Goal: Task Accomplishment & Management: Manage account settings

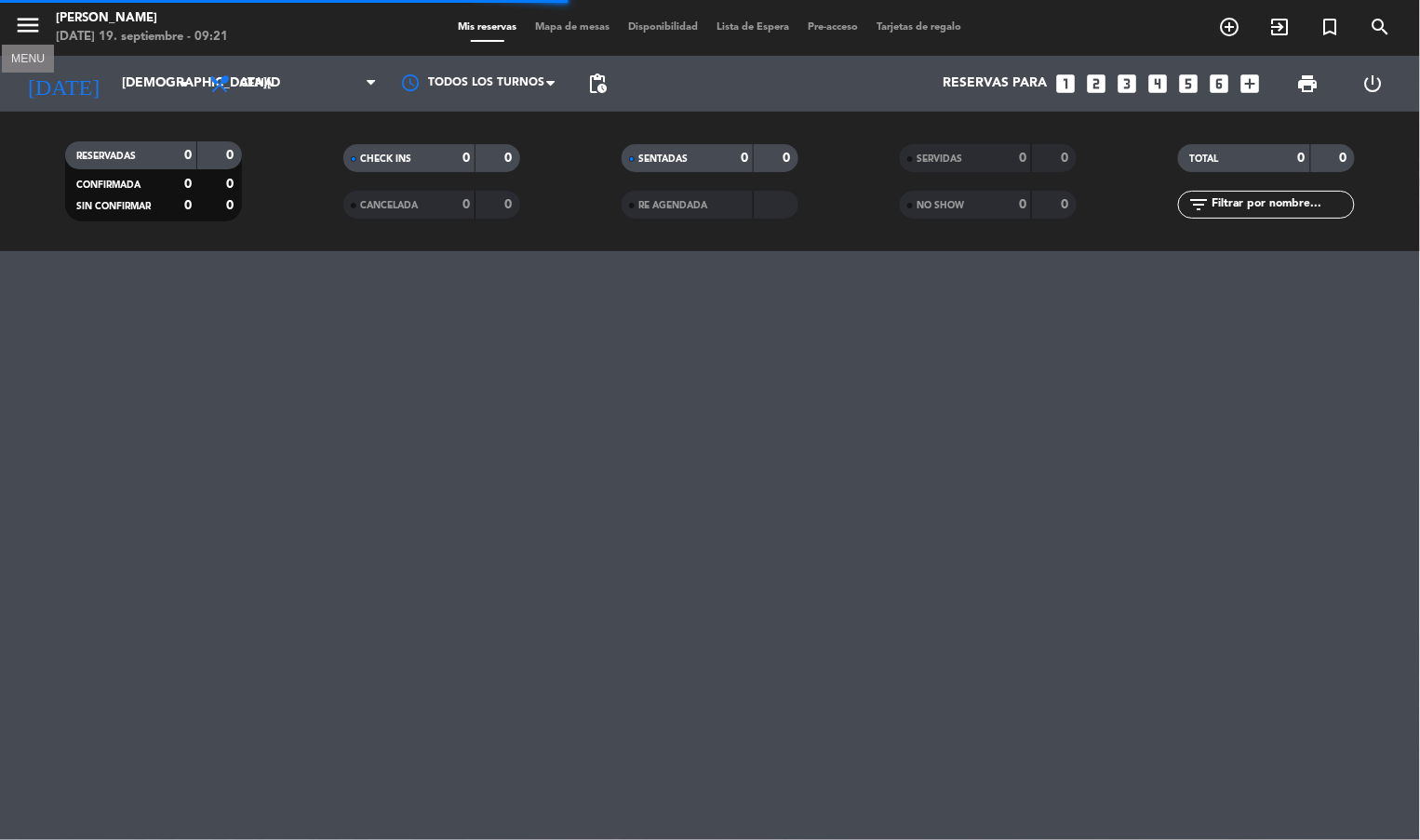
click at [15, 22] on icon "menu" at bounding box center [28, 25] width 28 height 28
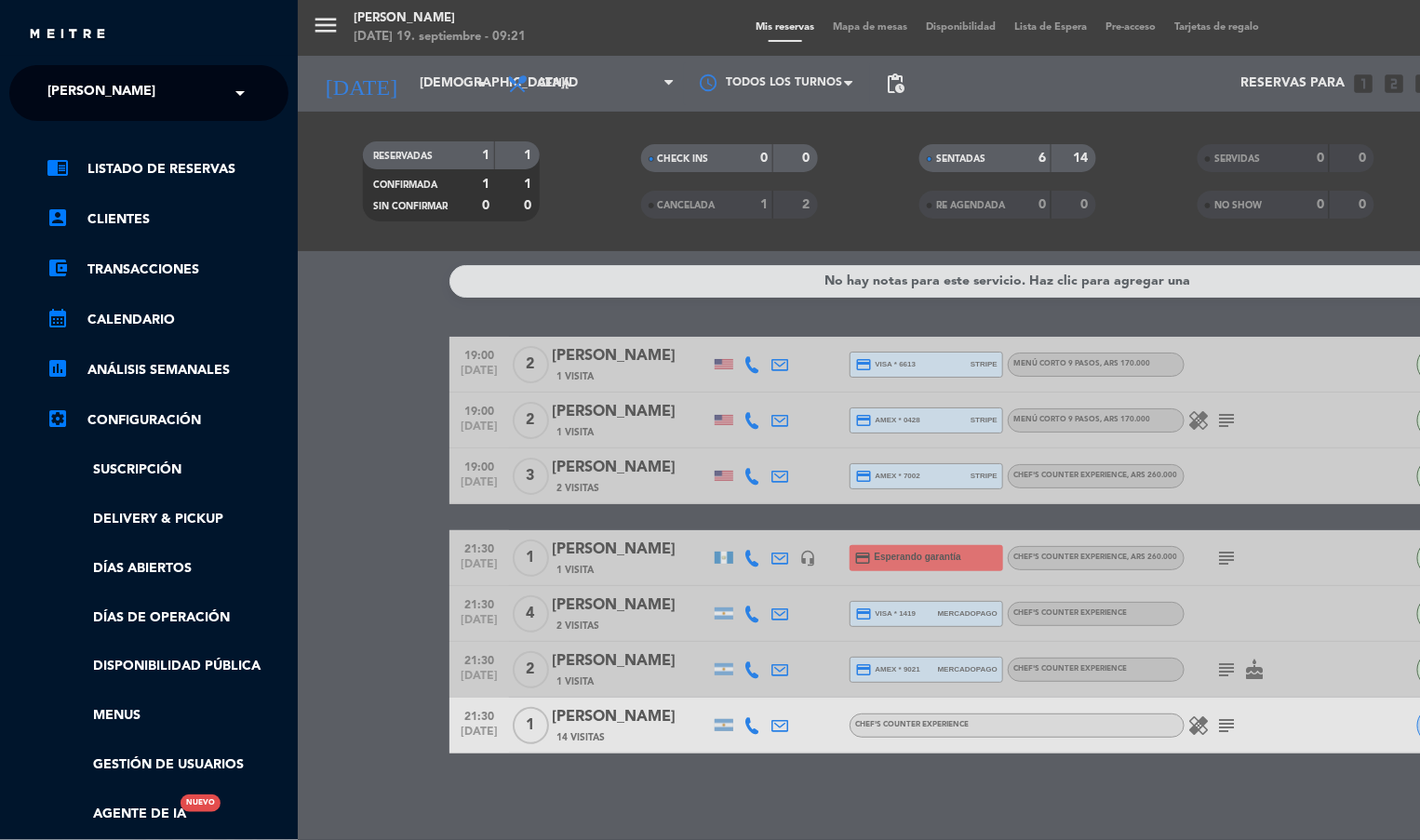
click at [115, 96] on div "× Trescha" at bounding box center [112, 93] width 143 height 39
type input "bestial"
click at [124, 133] on span "Bestial Fly Bar" at bounding box center [73, 143] width 107 height 22
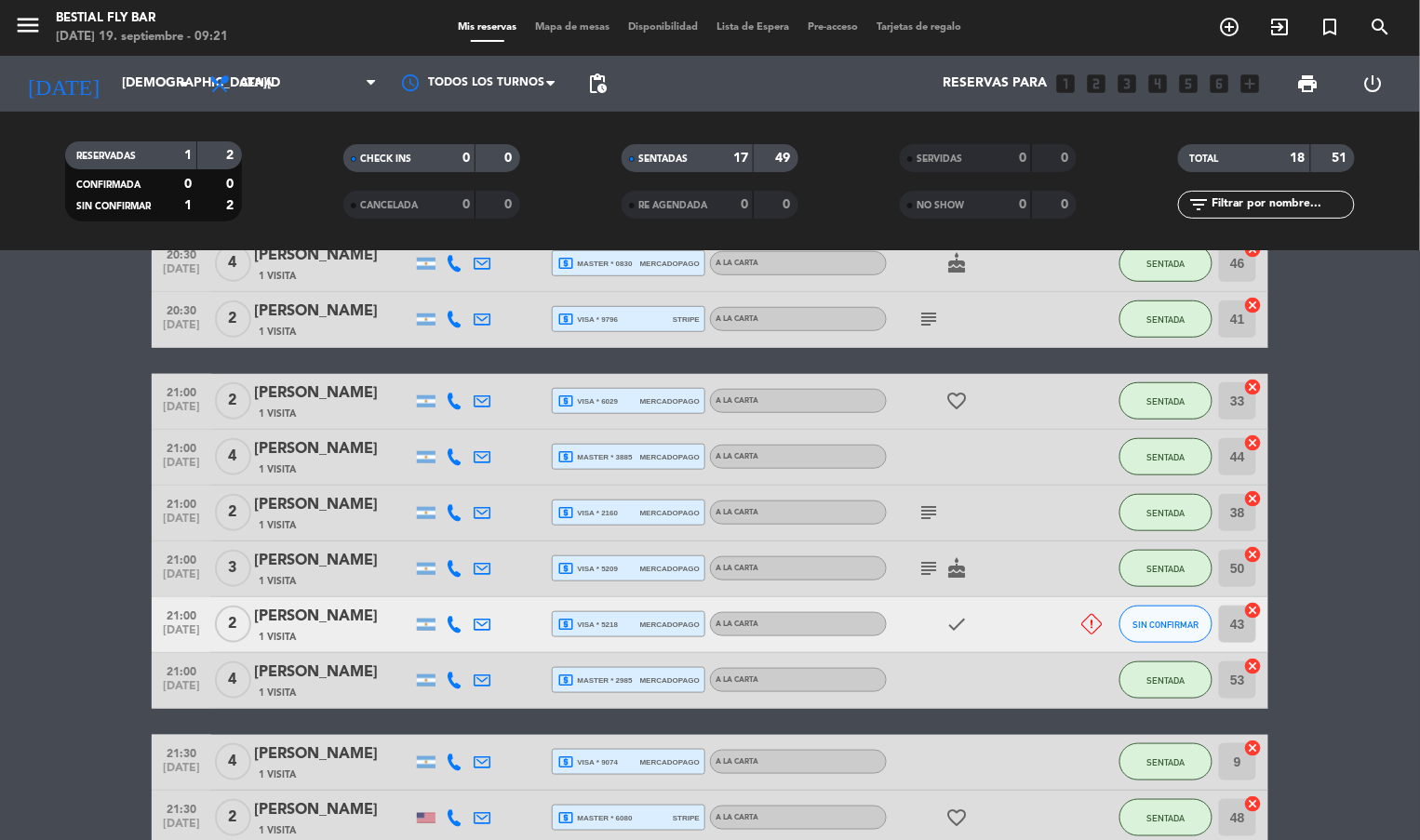
scroll to position [744, 0]
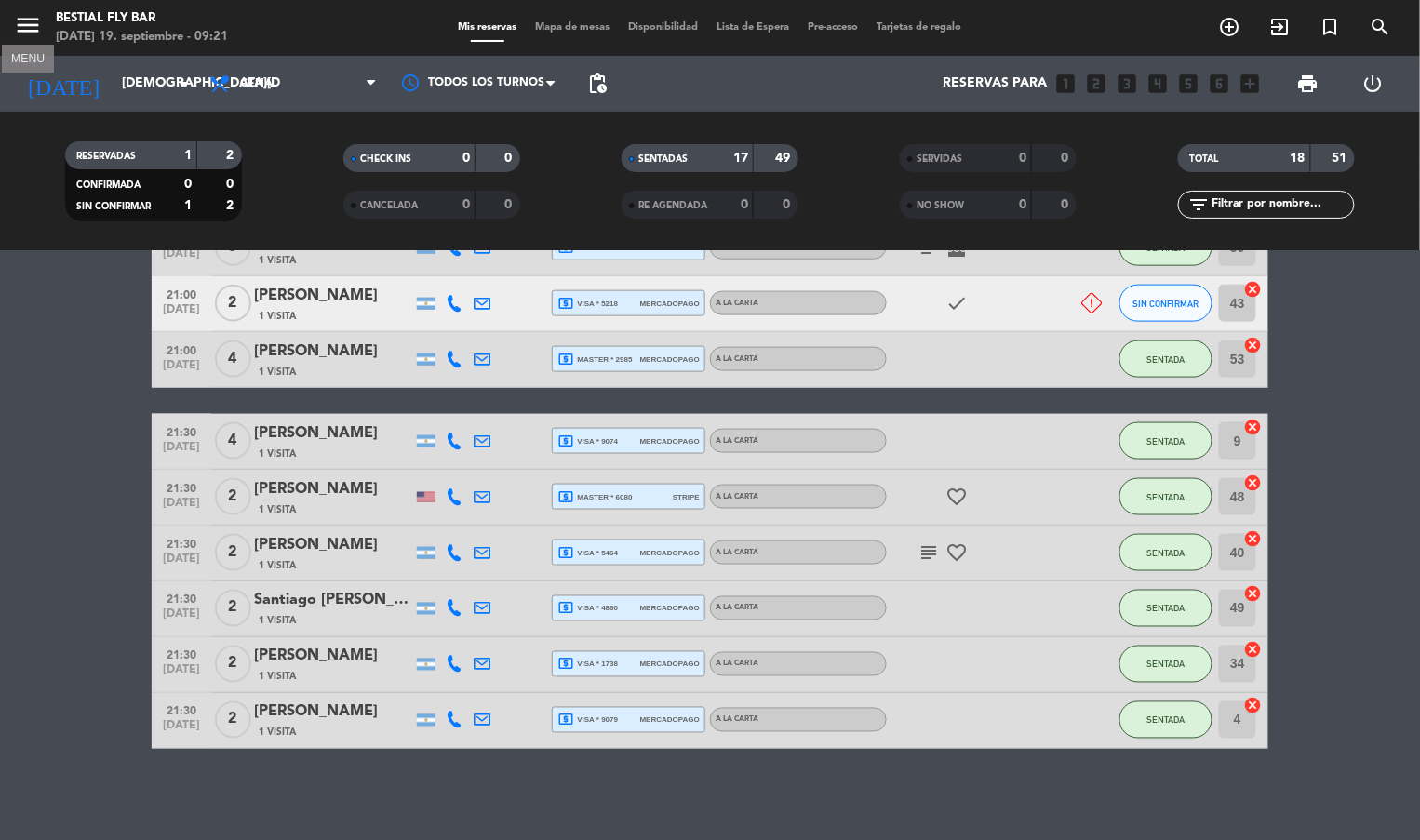
click at [31, 29] on icon "menu" at bounding box center [28, 25] width 28 height 28
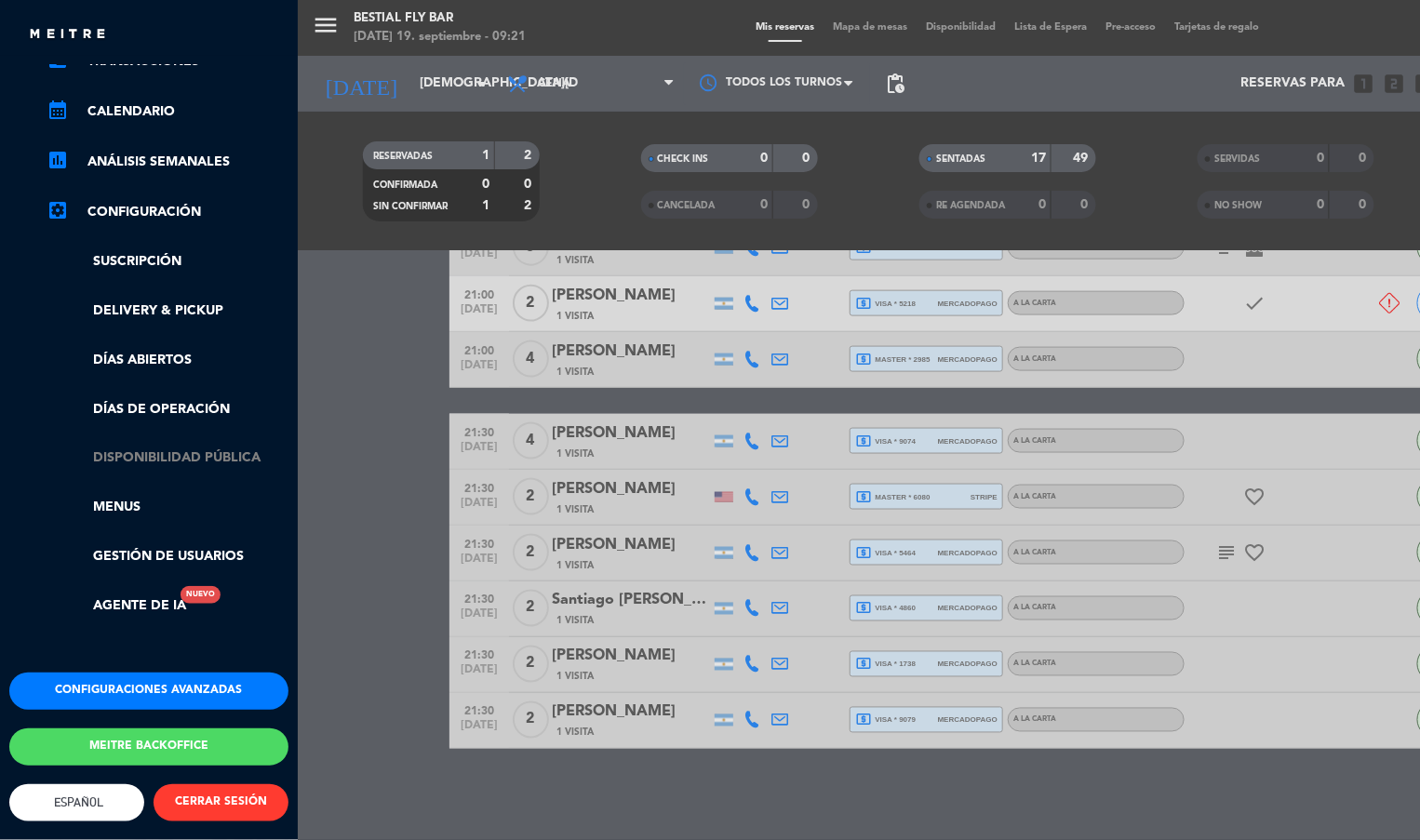
scroll to position [224, 0]
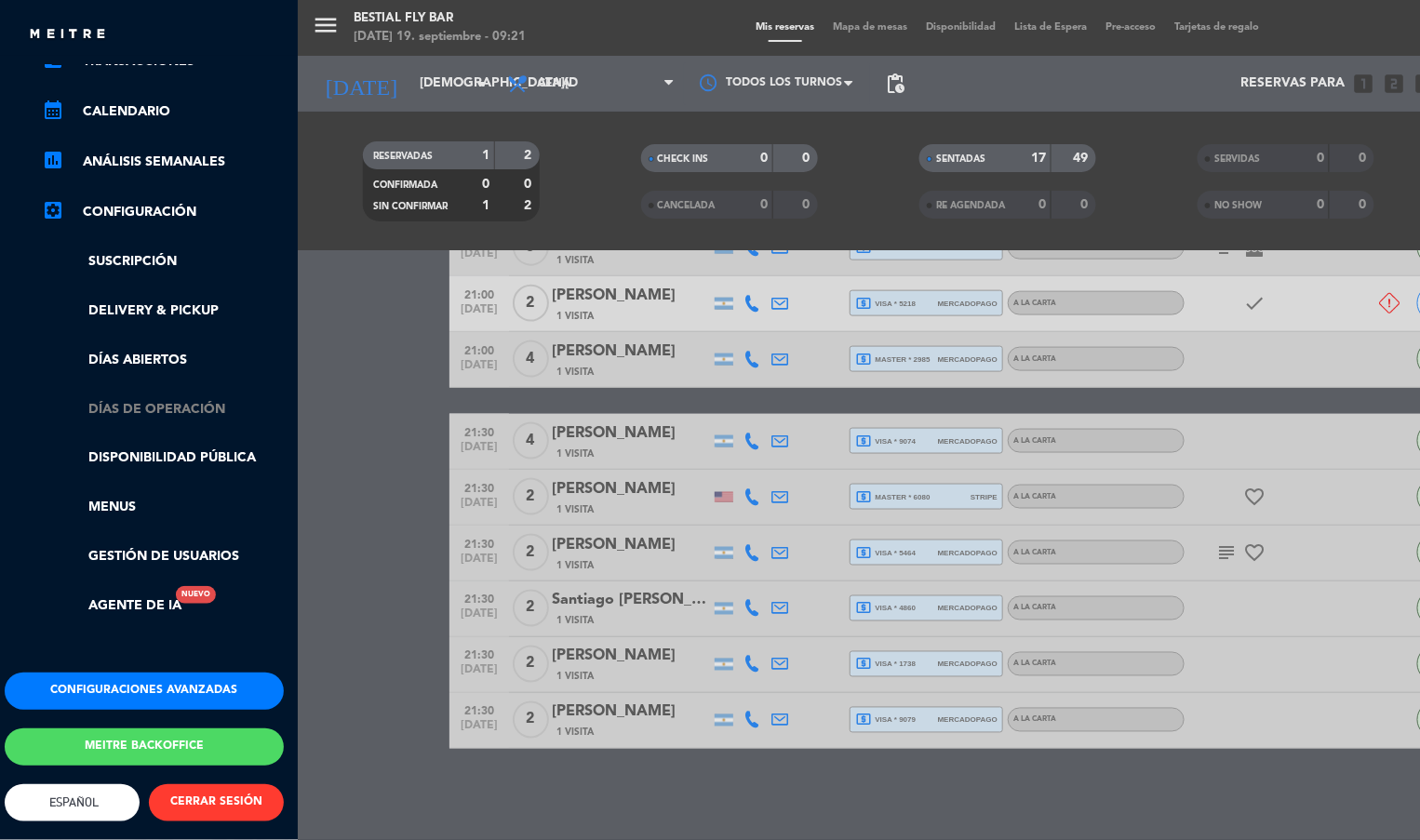
click at [142, 399] on link "Días de Operación" at bounding box center [163, 410] width 242 height 22
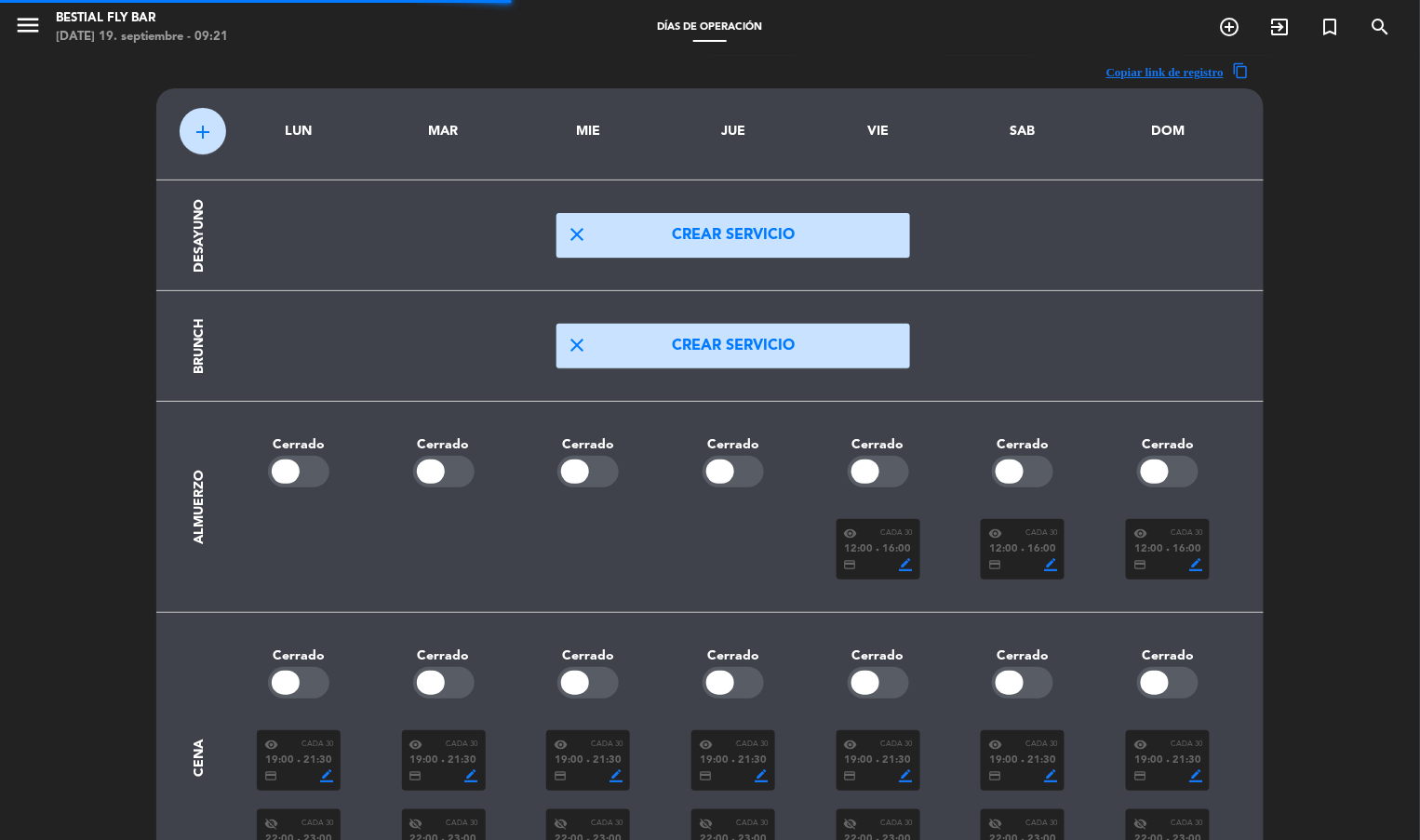
scroll to position [207, 0]
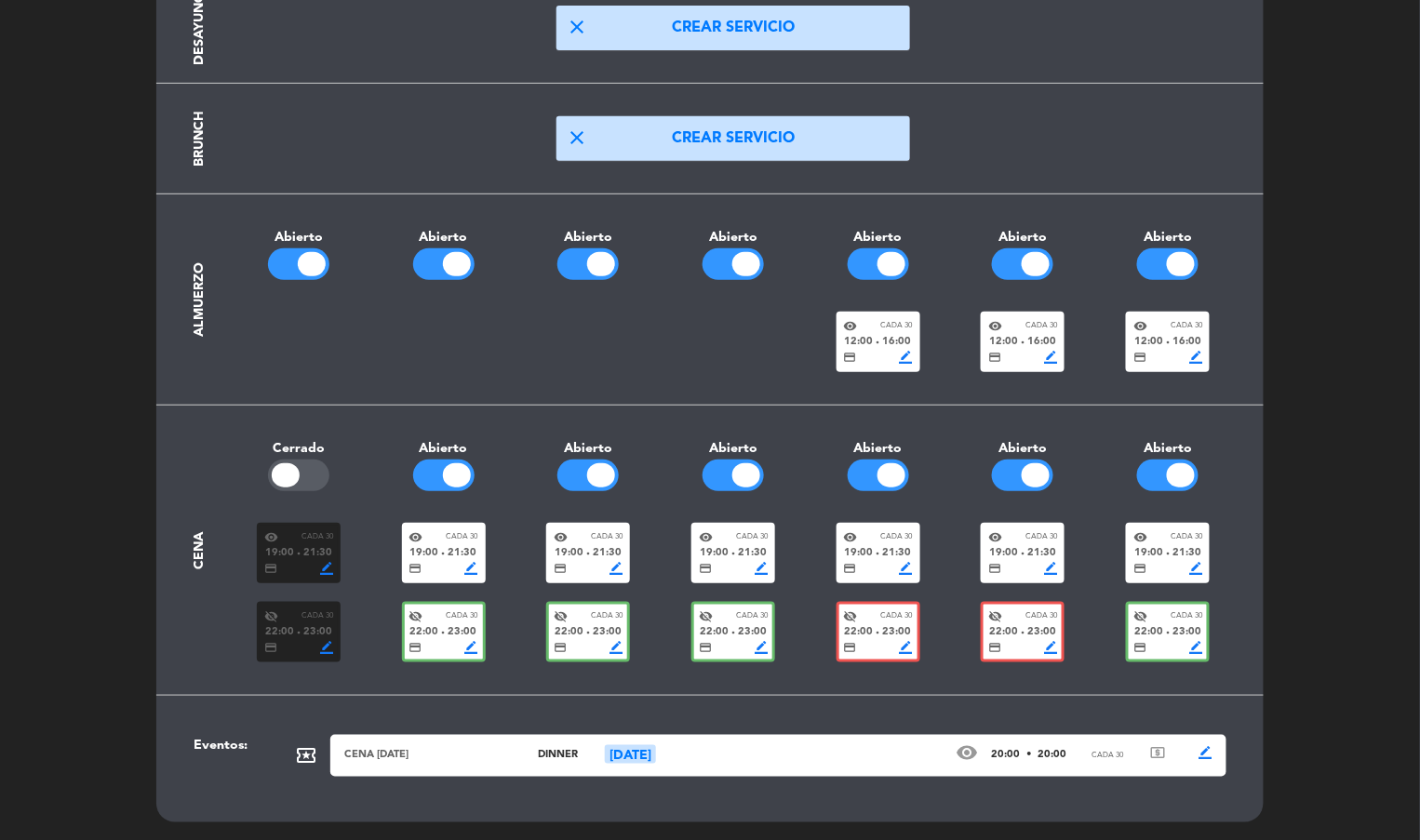
click at [483, 540] on div "visibility Cada 30 19:00 fiber_manual_record 21:30 credit_card border_color" at bounding box center [443, 553] width 84 height 61
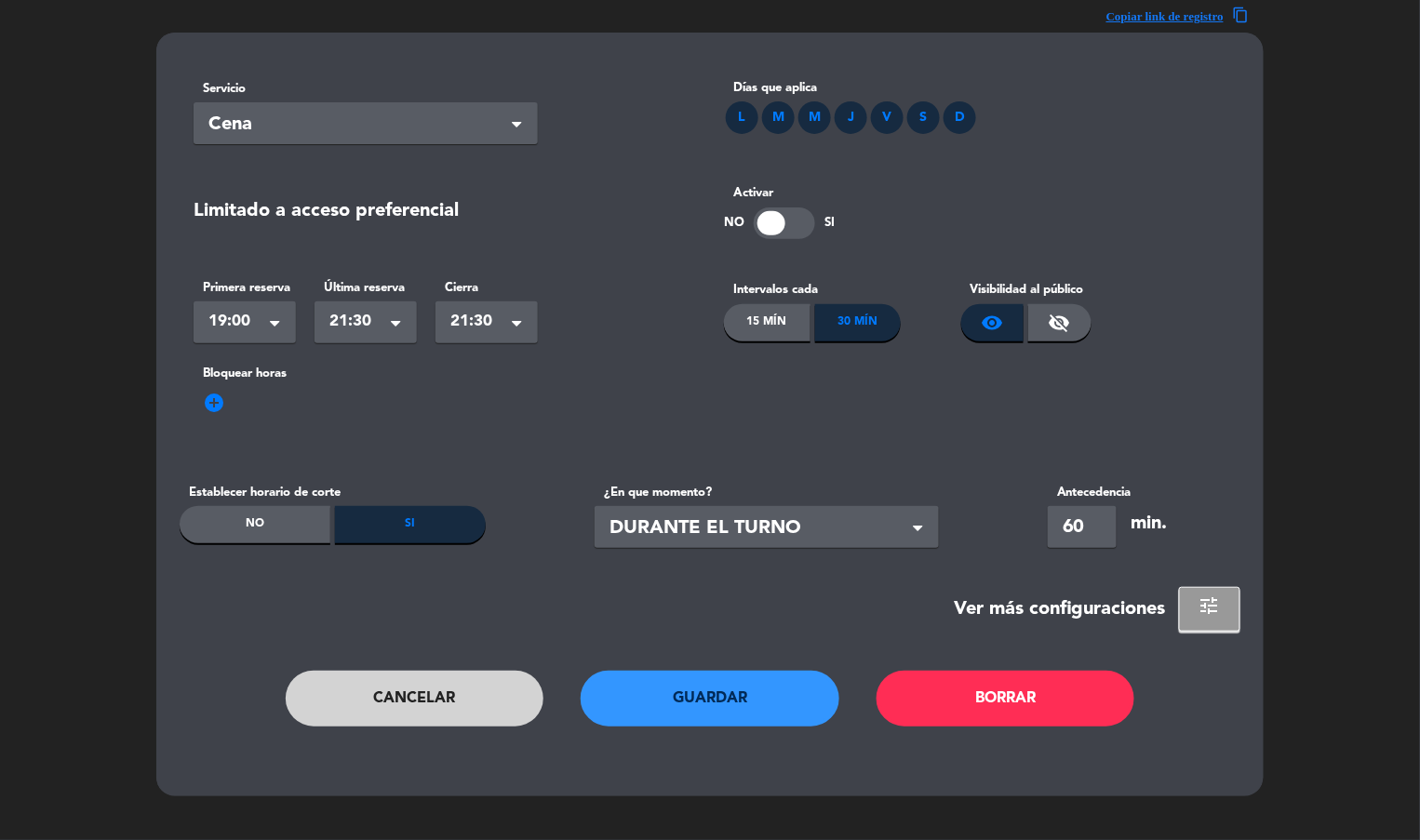
scroll to position [0, 0]
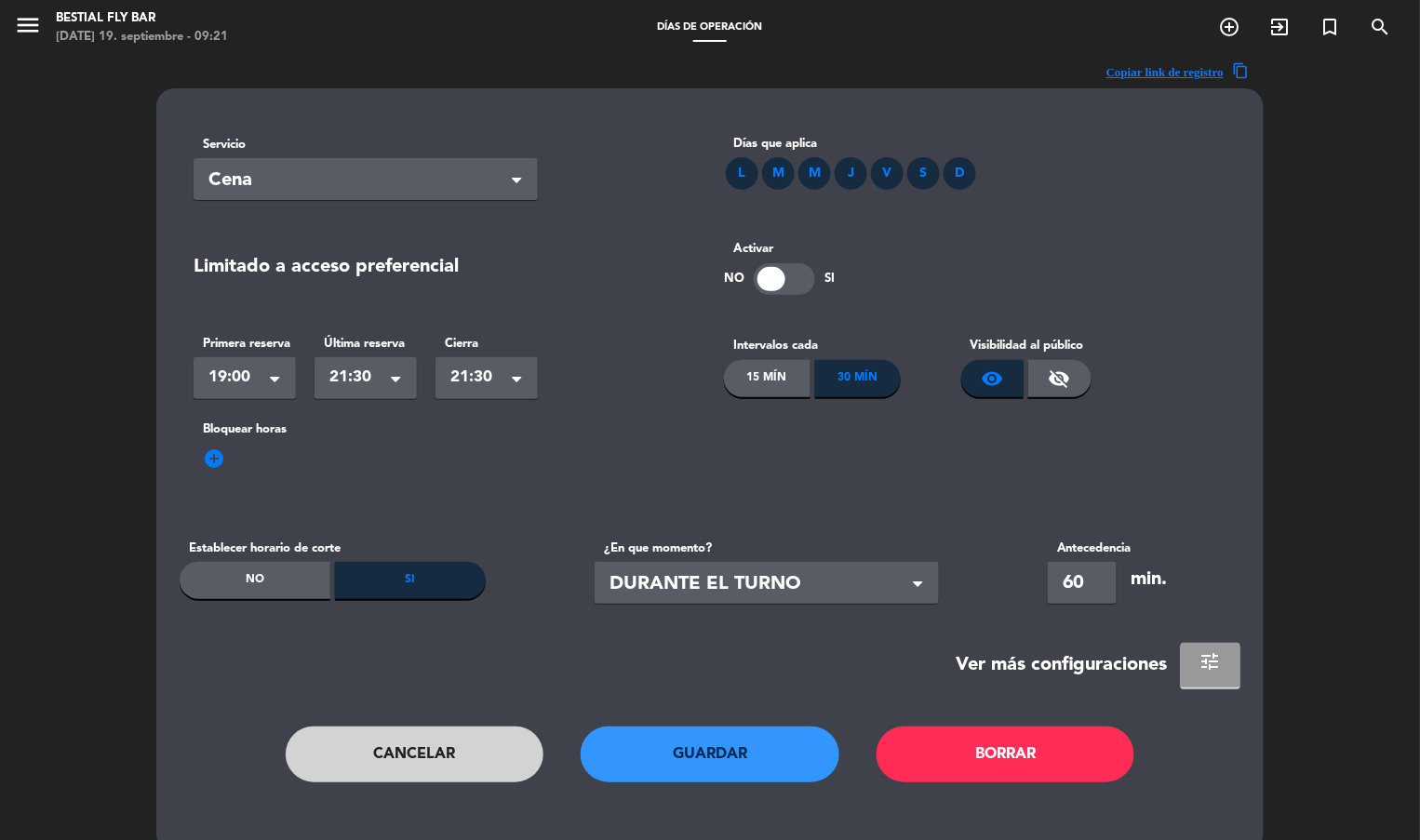
click at [1185, 658] on button "tune" at bounding box center [1211, 665] width 60 height 44
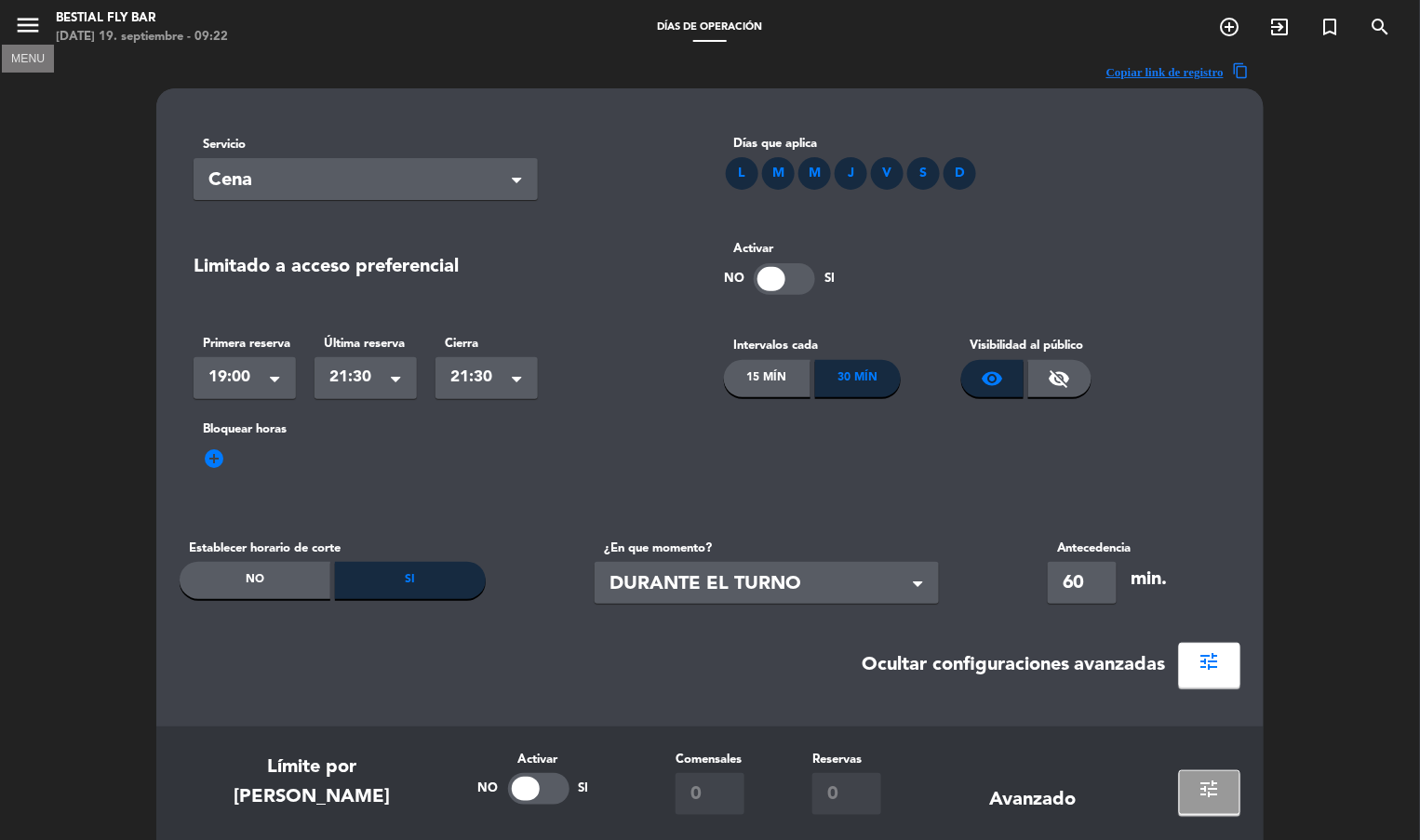
click at [27, 20] on icon "menu" at bounding box center [28, 25] width 28 height 28
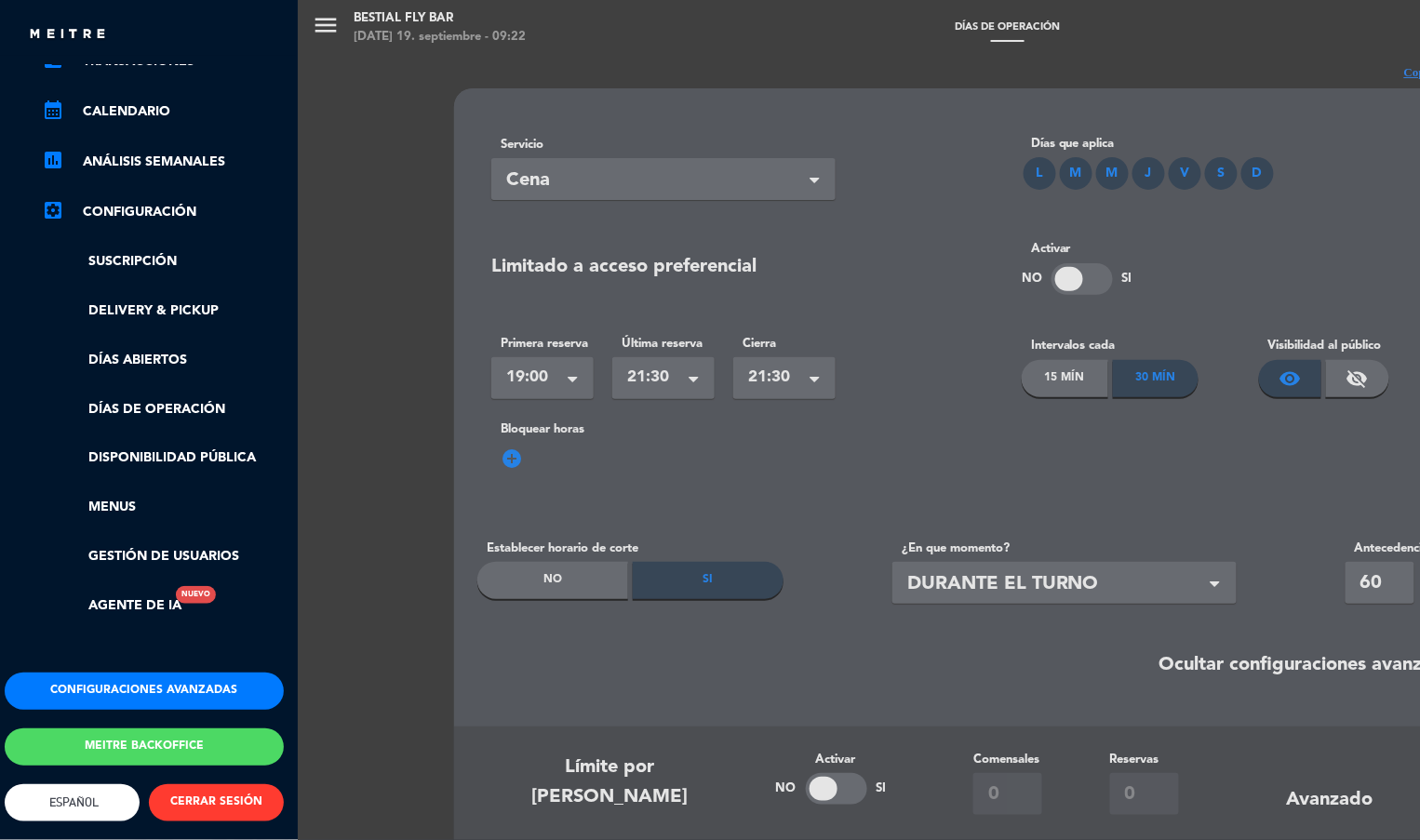
click at [108, 497] on link "Menus" at bounding box center [163, 508] width 242 height 22
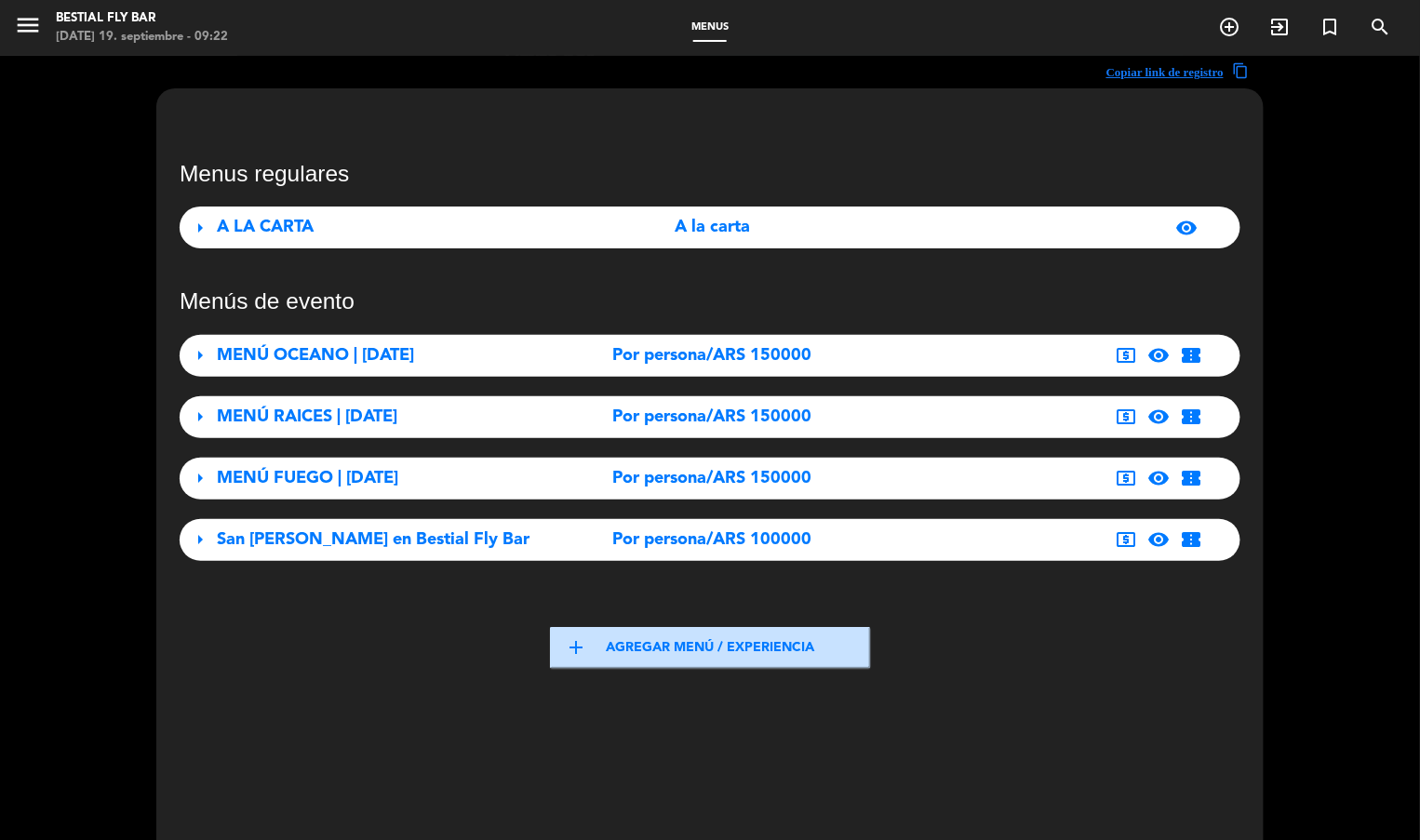
scroll to position [3, 0]
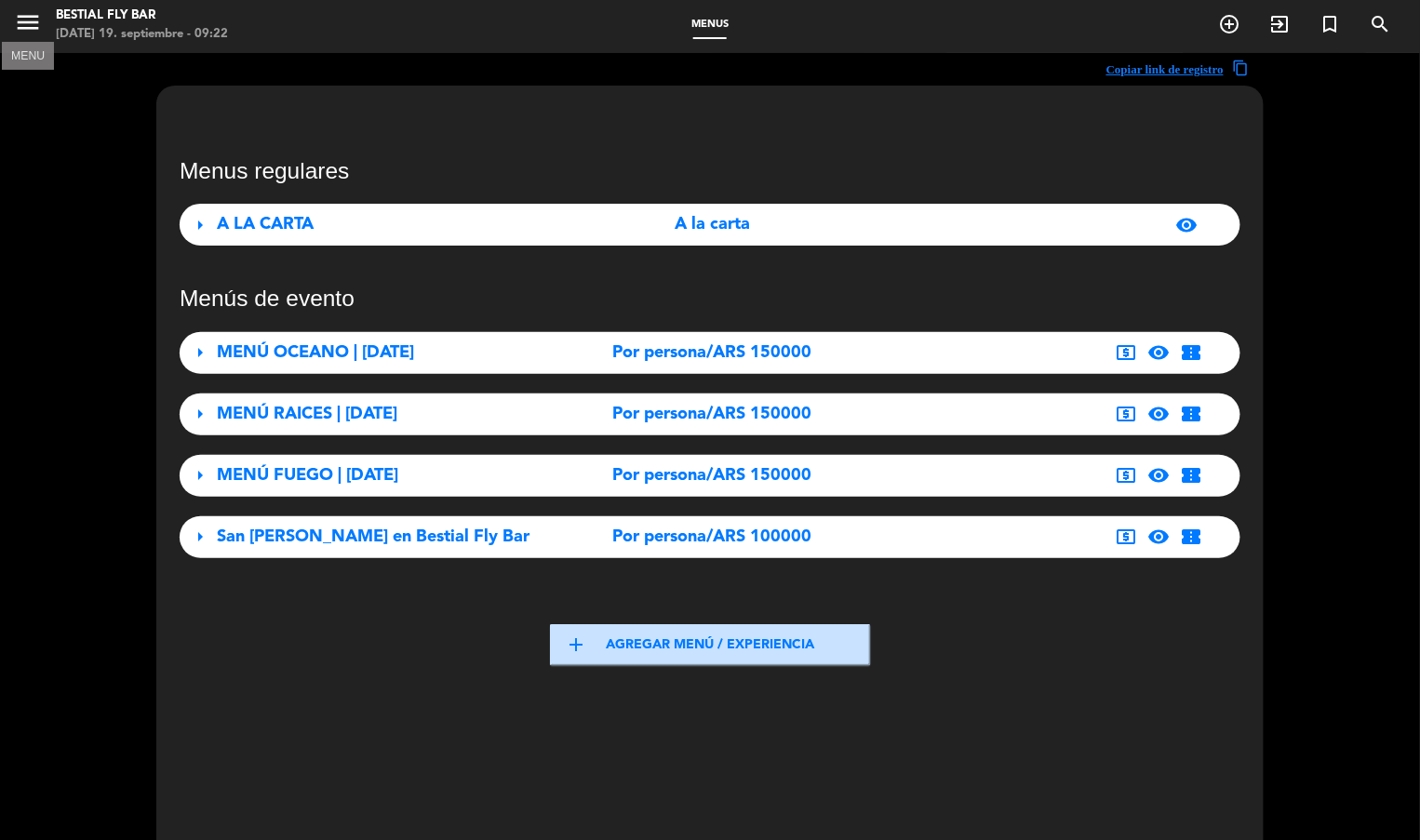
click at [25, 18] on icon "menu" at bounding box center [28, 23] width 28 height 28
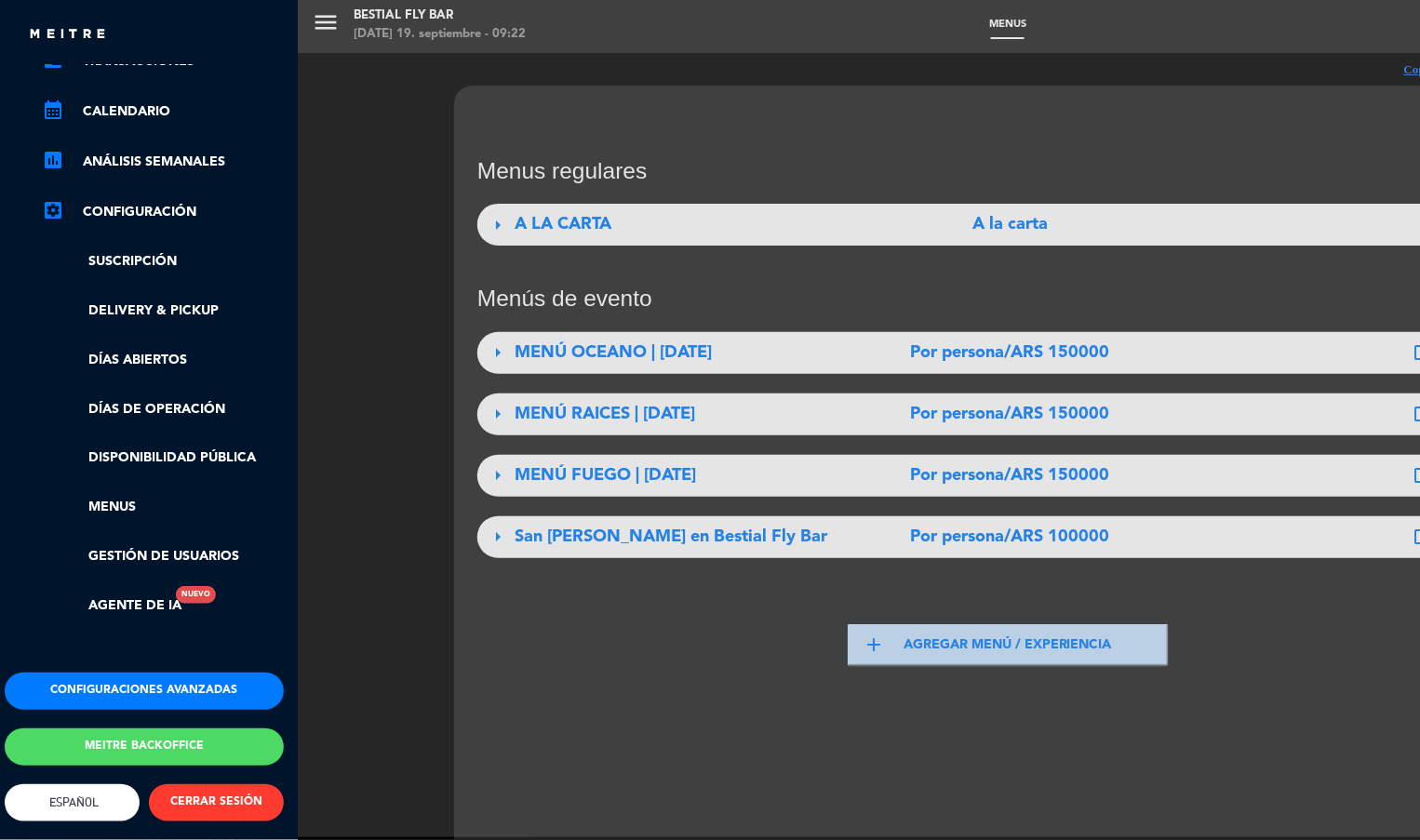
click at [132, 678] on button "Configuraciones avanzadas" at bounding box center [144, 692] width 279 height 37
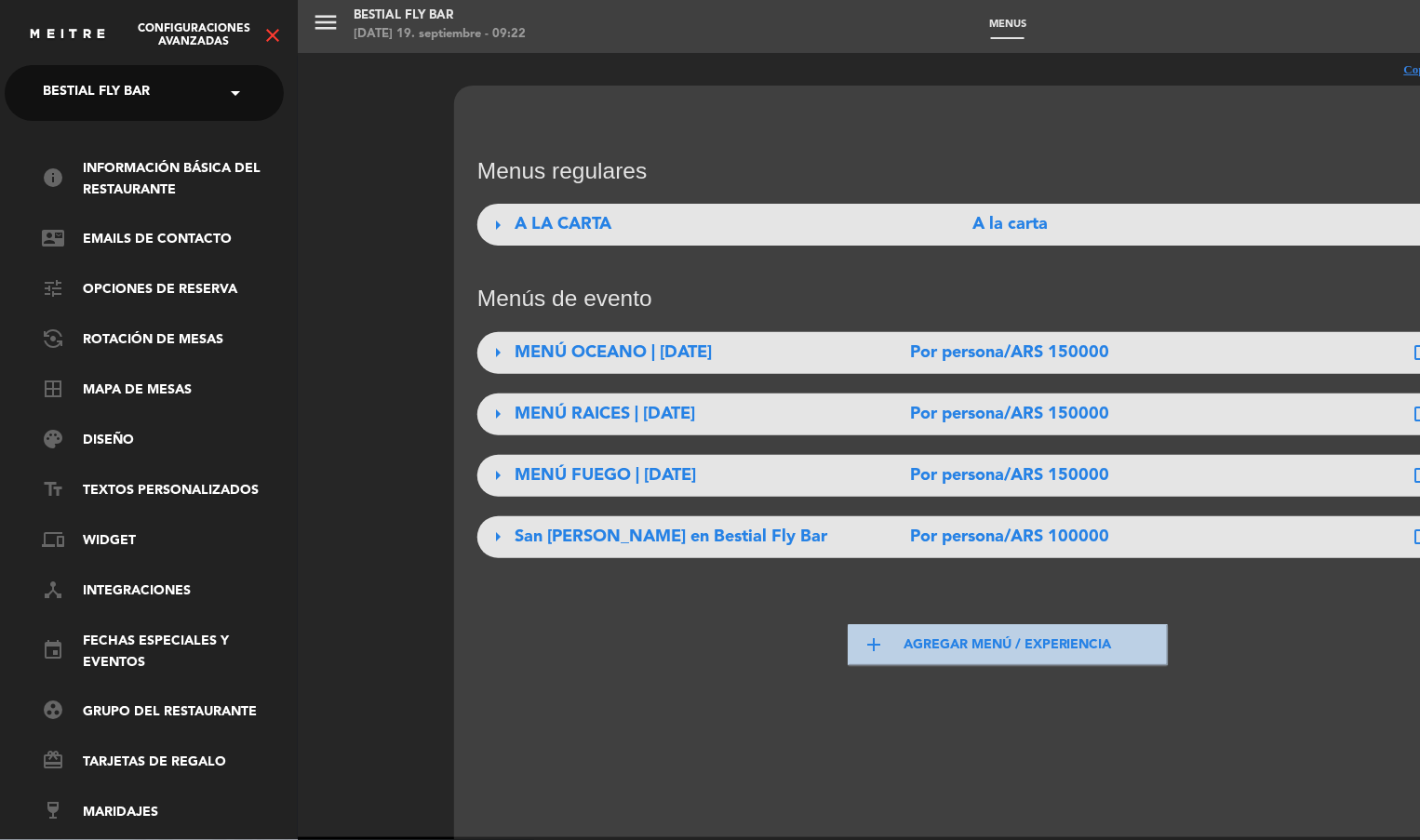
scroll to position [0, 5]
click at [137, 305] on ul "info Información básica del restaurante contact_mail Emails de Contacto tune Op…" at bounding box center [144, 490] width 279 height 665
click at [137, 292] on link "tune Opciones de reserva" at bounding box center [163, 290] width 242 height 23
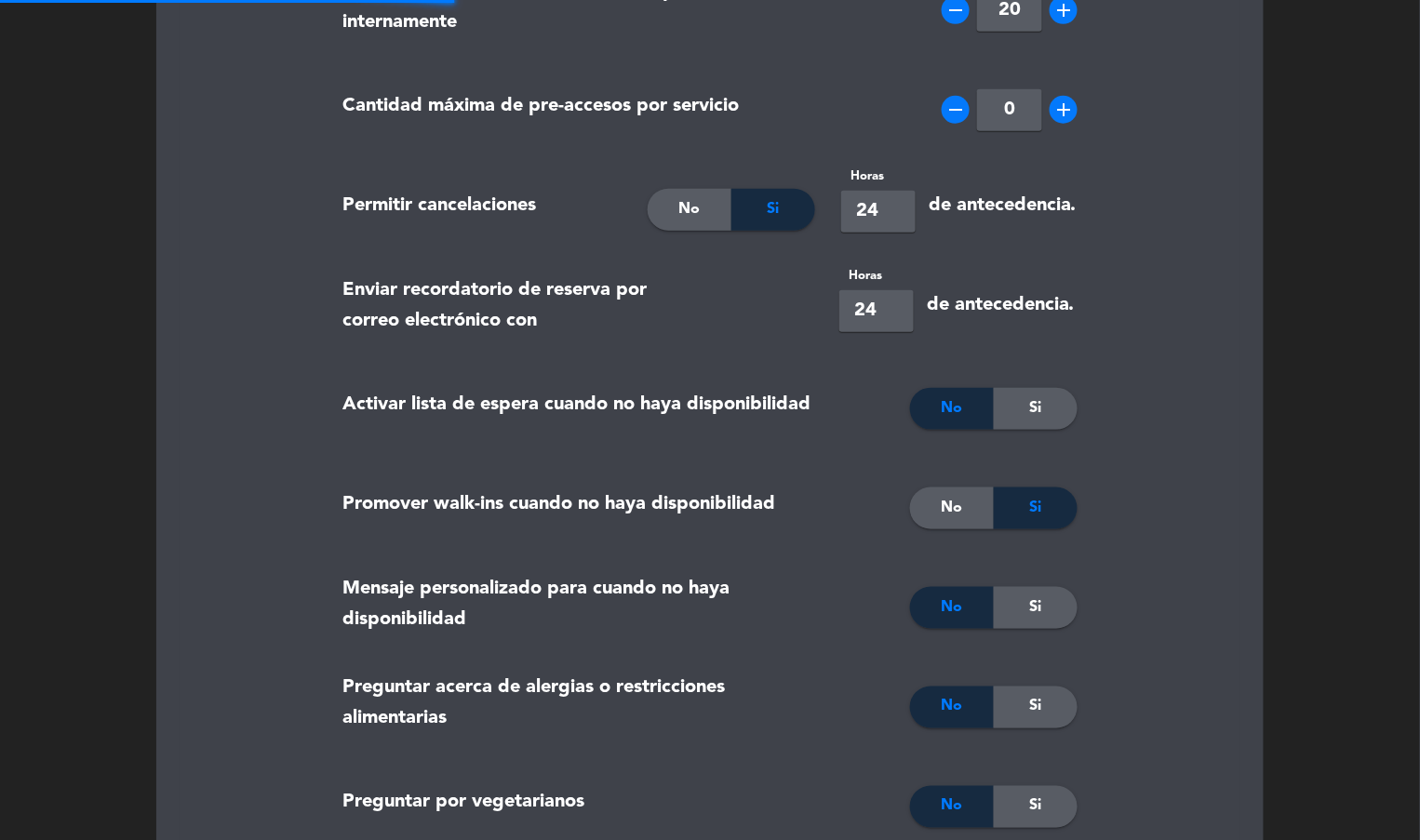
type textarea "<p><strong>Importante:<br /><br /></strong>La consumici&oacute;n m&iacute;nima …"
type textarea "<p><strong>Important:<br /><br /></strong>The minimum spend at Bestial is $25,0…"
type textarea "<p><strong>Importante:<br /><br /></strong>O valor mínimo de compra no Bestial …"
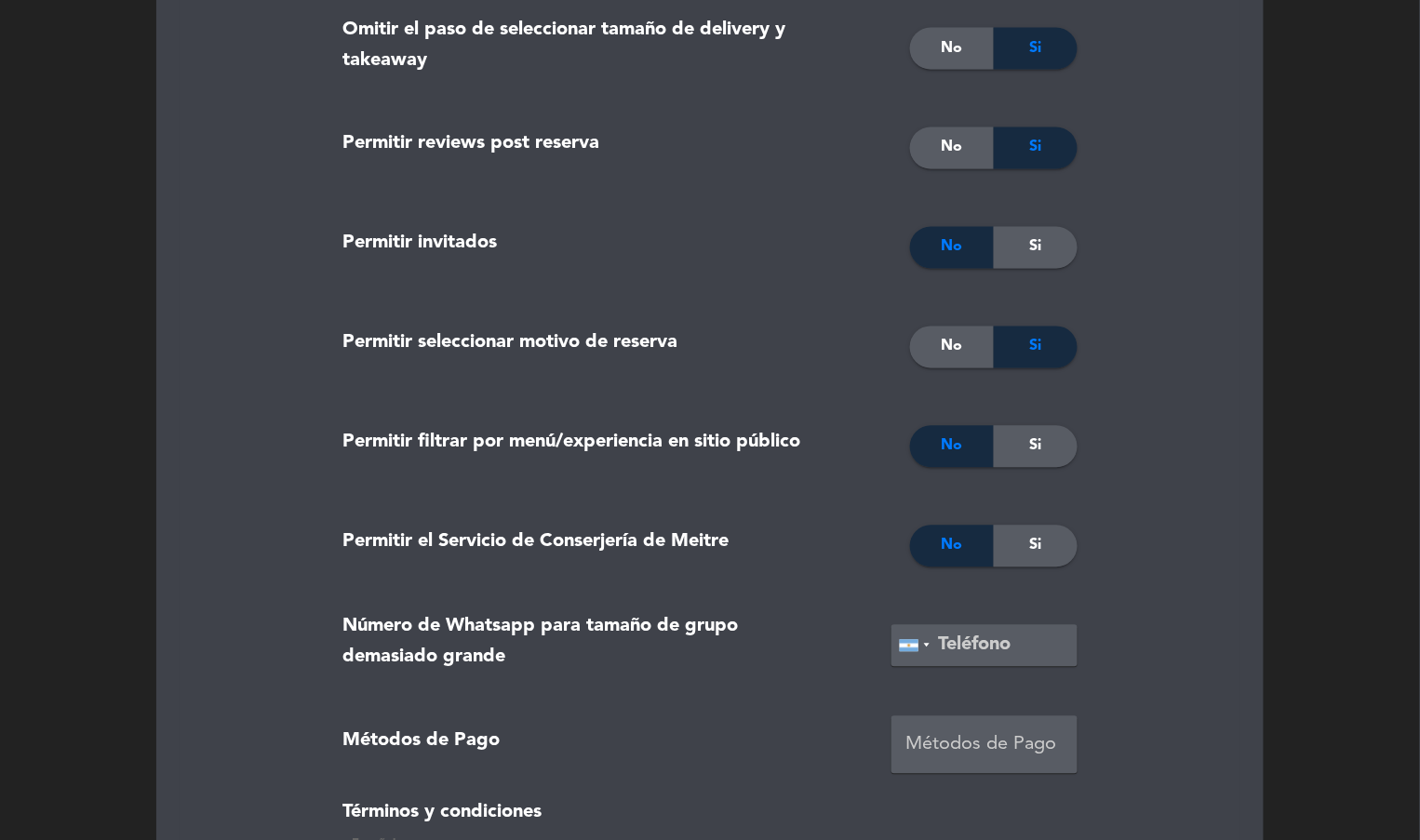
scroll to position [3833, 0]
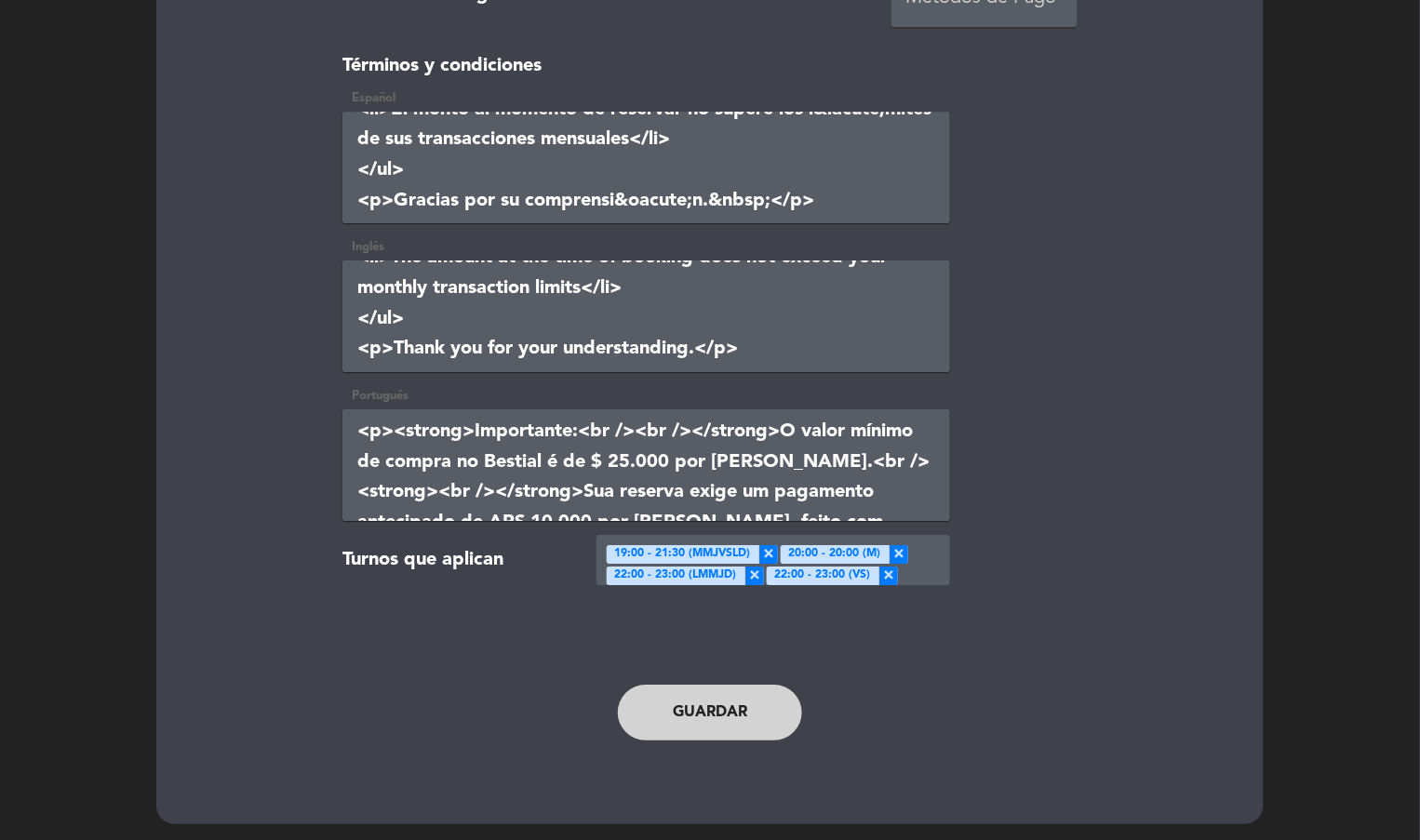
click at [915, 557] on div "Seleccionar turno × 19:00 - 21:30 (MMJVSLD) × 20:00 - 20:00 (M) × 22:00 - 23:00…" at bounding box center [777, 564] width 346 height 43
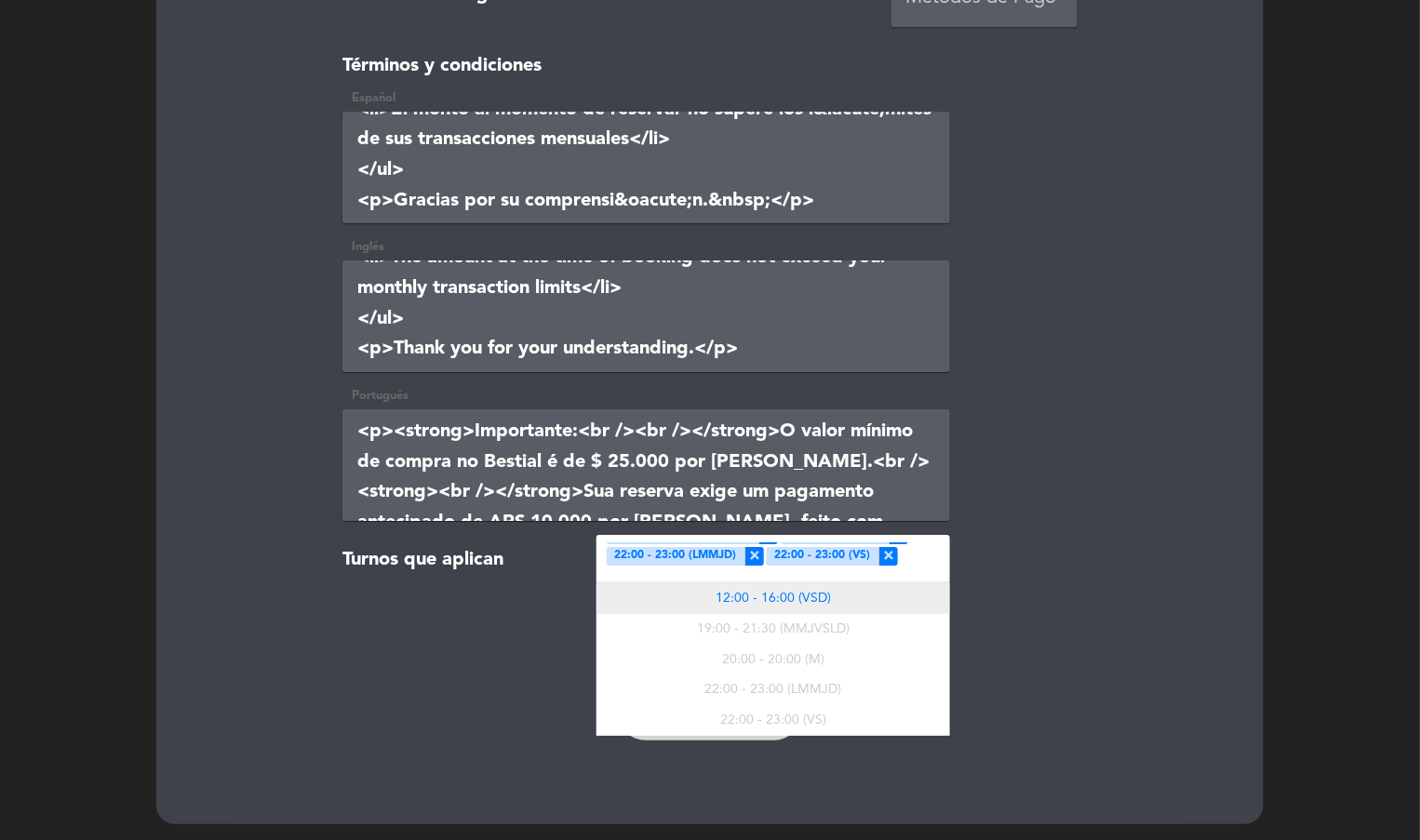
click at [825, 598] on span "12:00 - 16:00 (VSD)" at bounding box center [772, 597] width 115 height 13
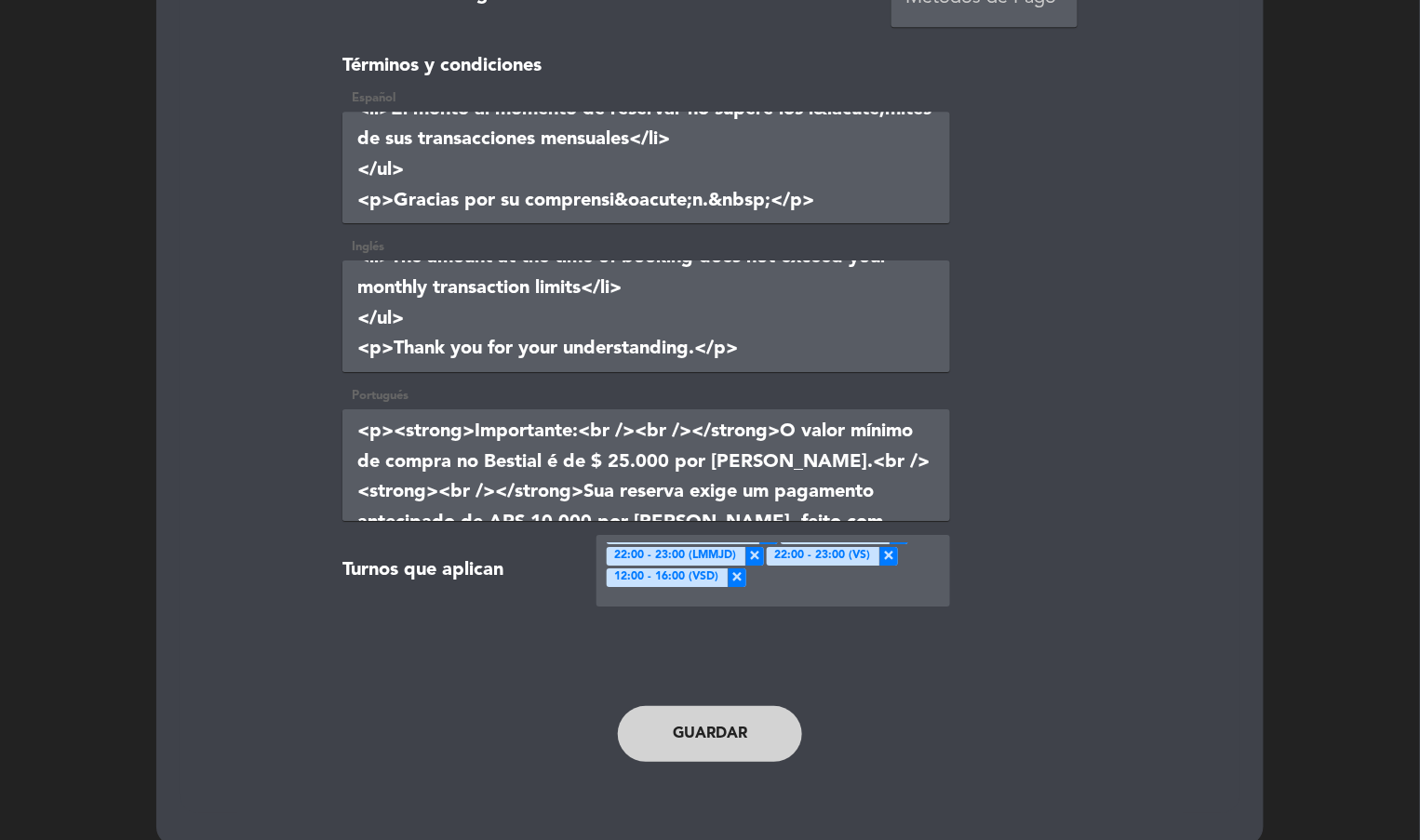
click at [937, 579] on div at bounding box center [848, 587] width 203 height 42
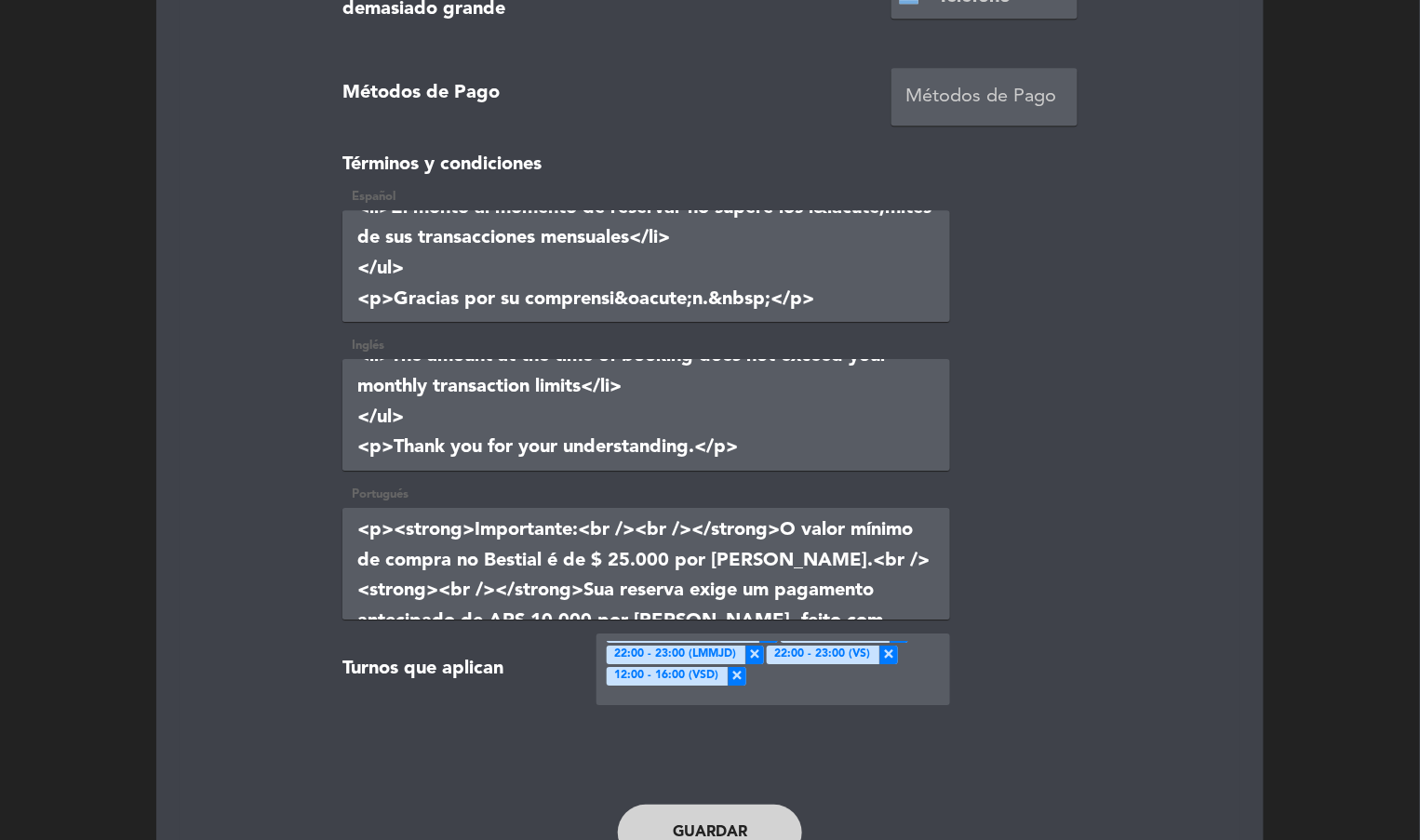
drag, startPoint x: 1088, startPoint y: 646, endPoint x: 751, endPoint y: 731, distance: 347.6
click at [1088, 646] on div "Turnos que aplican Seleccionar turno × 19:00 - 21:30 (MMJVSLD) × 20:00 - 20:00 …" at bounding box center [710, 673] width 764 height 79
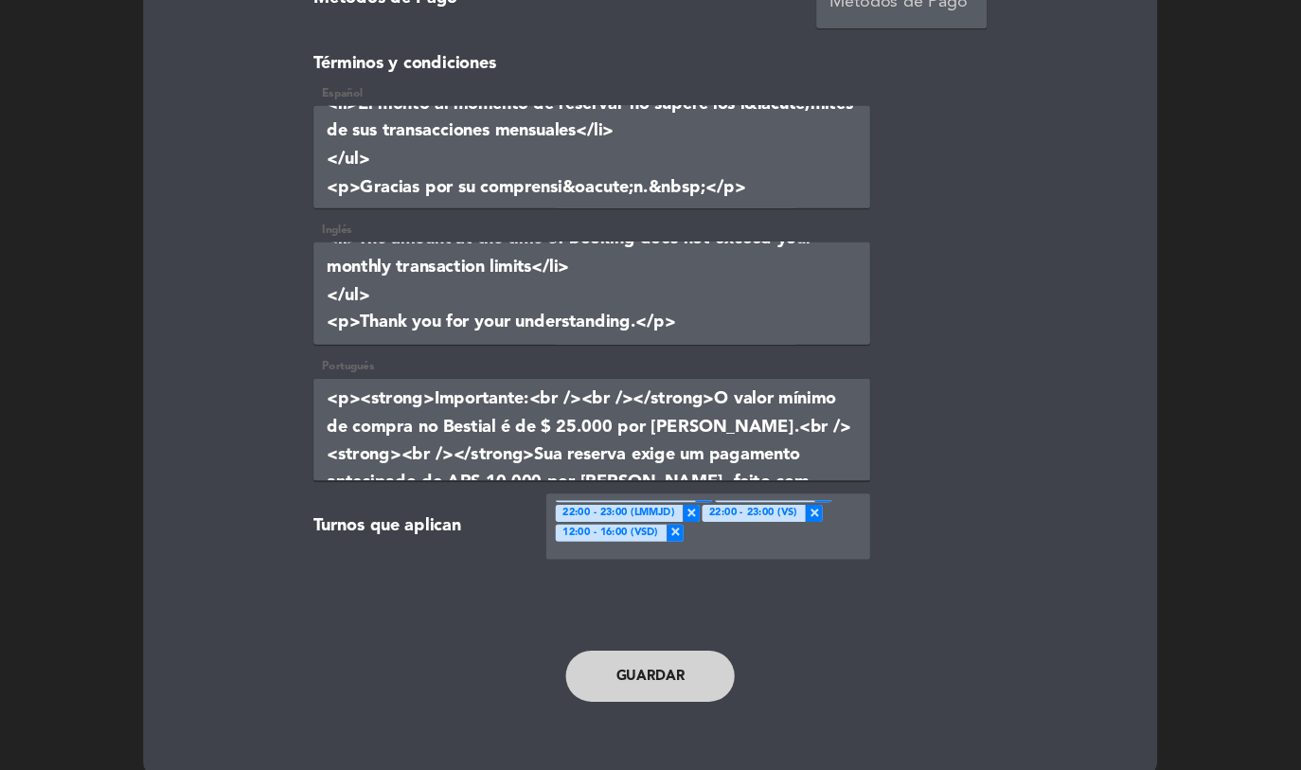
scroll to position [3923, 0]
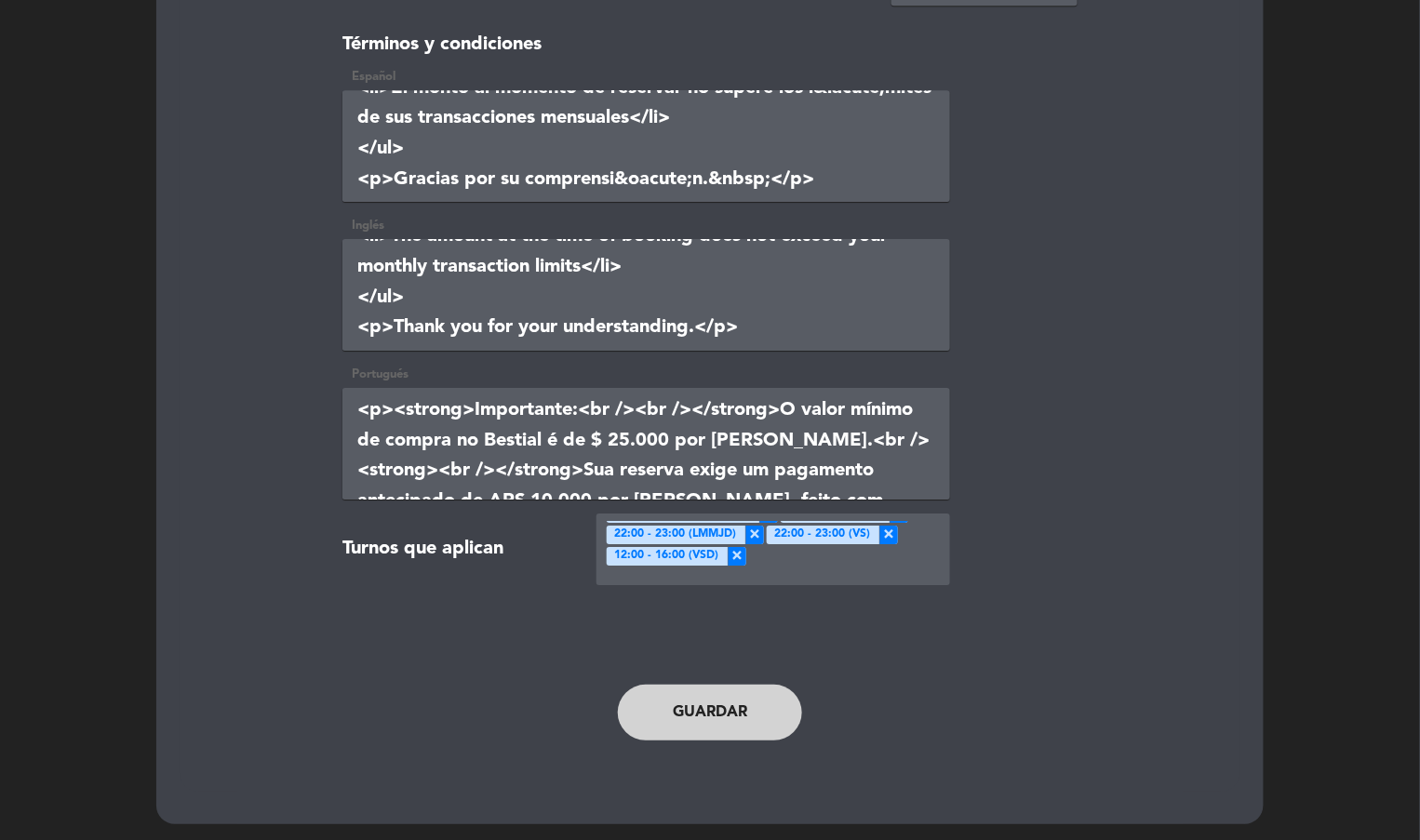
click at [697, 715] on button "Guardar" at bounding box center [710, 712] width 185 height 56
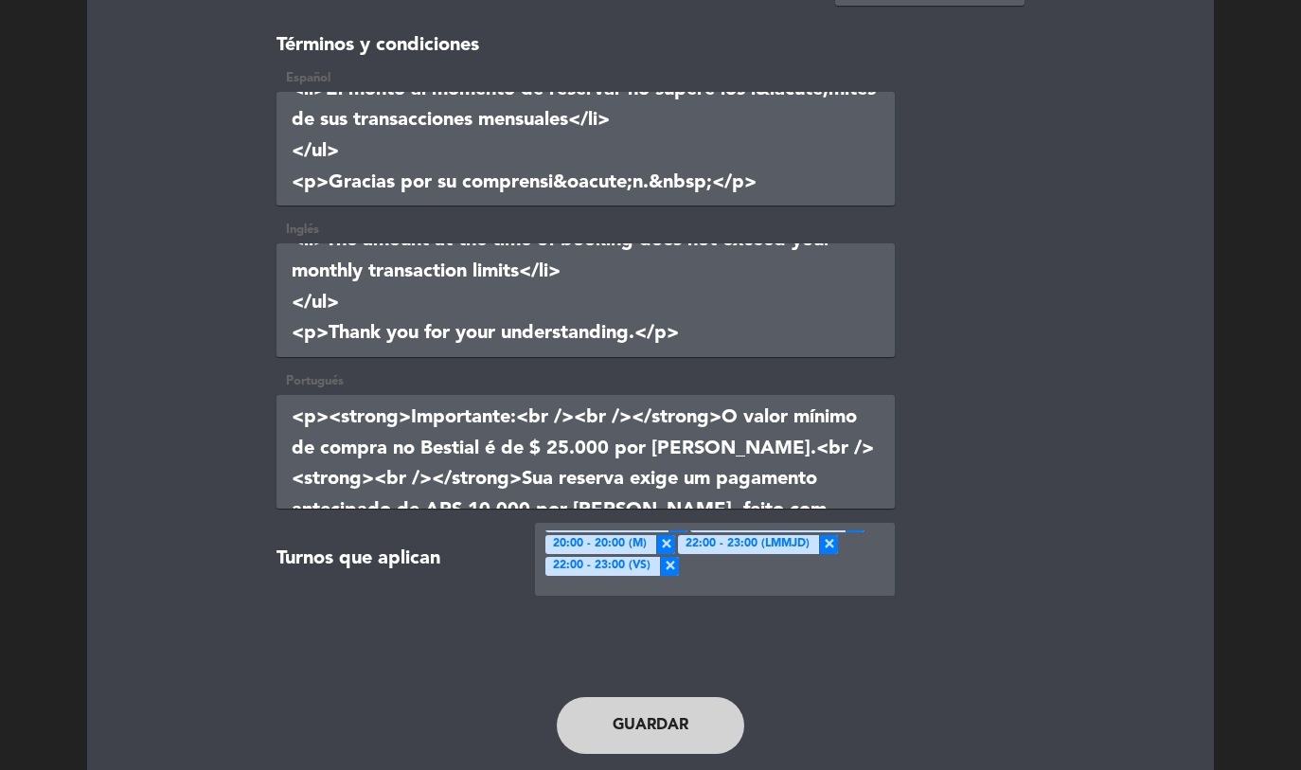
scroll to position [20, 0]
